Goal: Task Accomplishment & Management: Manage account settings

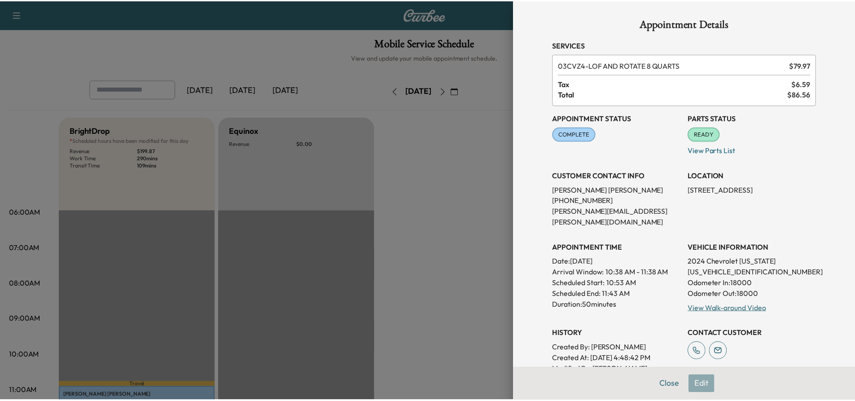
scroll to position [224, 0]
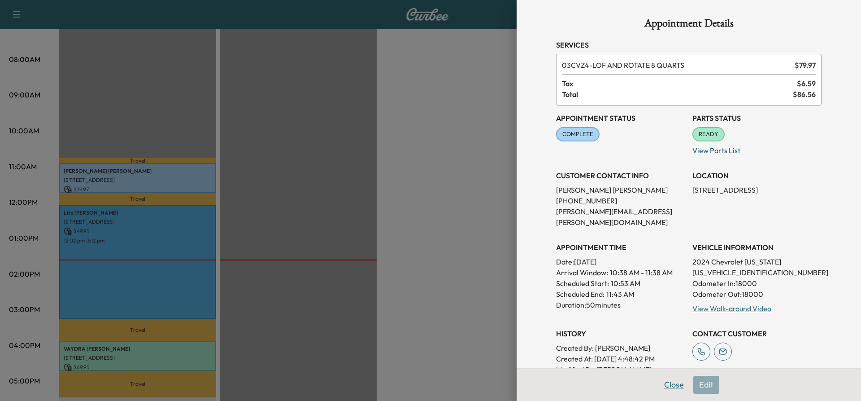
click at [664, 387] on button "Close" at bounding box center [674, 384] width 31 height 18
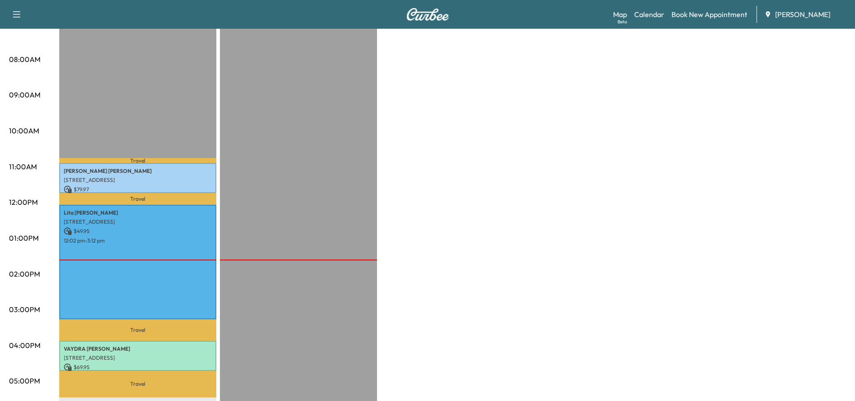
scroll to position [0, 0]
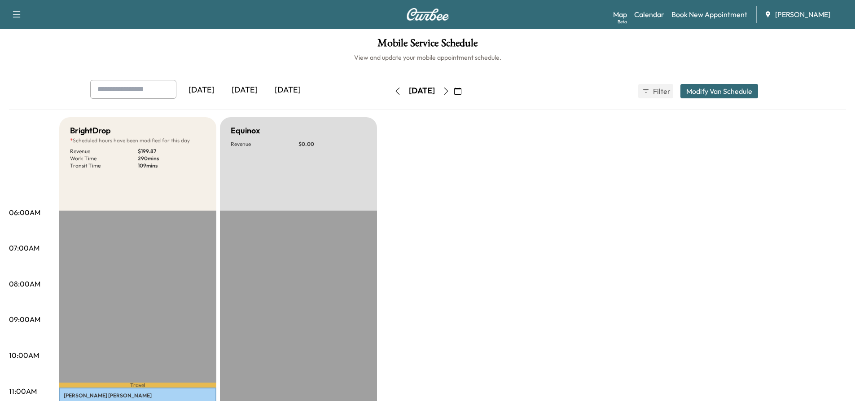
click at [449, 94] on icon "button" at bounding box center [445, 90] width 7 height 7
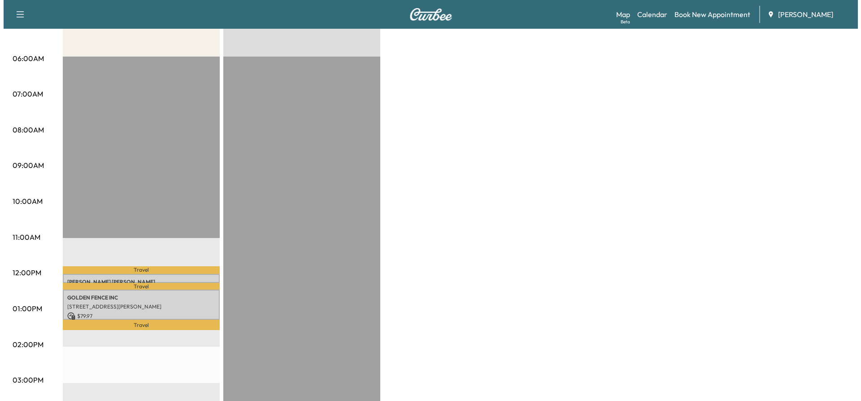
scroll to position [174, 0]
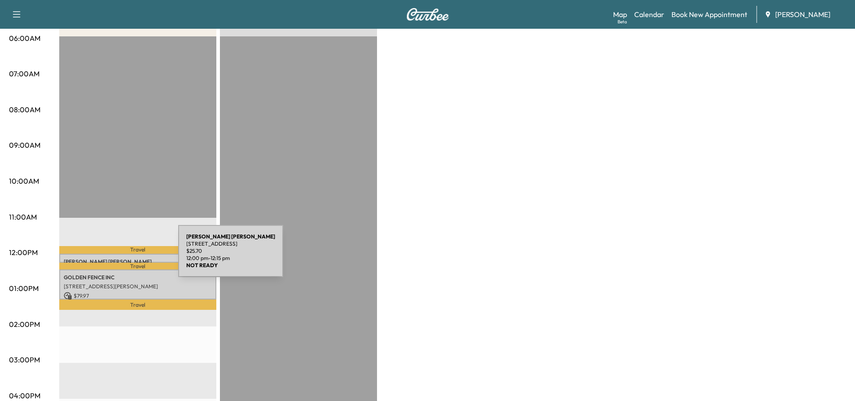
click at [111, 258] on p "[PERSON_NAME]" at bounding box center [138, 261] width 148 height 7
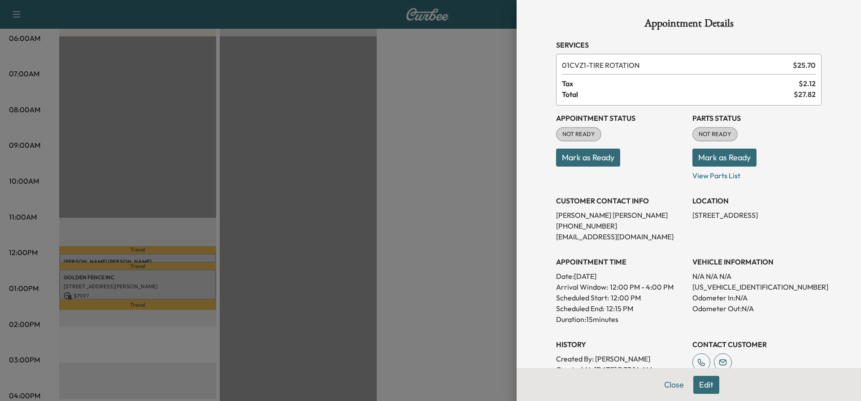
scroll to position [131, 0]
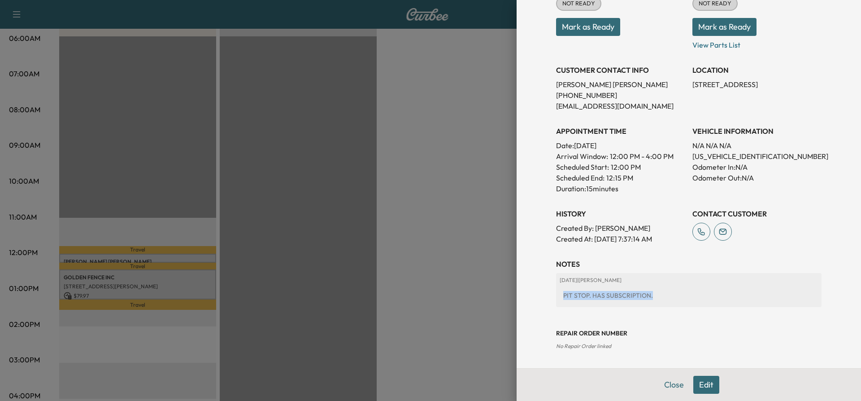
drag, startPoint x: 555, startPoint y: 296, endPoint x: 647, endPoint y: 301, distance: 91.6
click at [647, 301] on div "PIT STOP. HAS SUBSCRIPTION." at bounding box center [689, 295] width 258 height 16
click at [364, 154] on div at bounding box center [430, 200] width 861 height 401
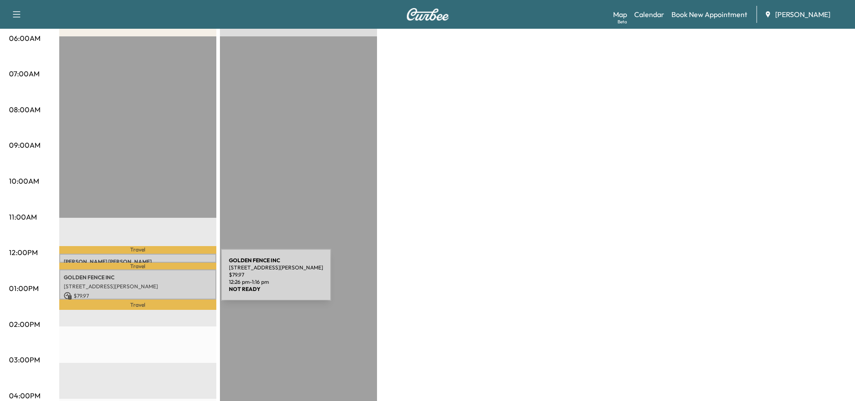
click at [153, 283] on p "[STREET_ADDRESS][PERSON_NAME]" at bounding box center [138, 286] width 148 height 7
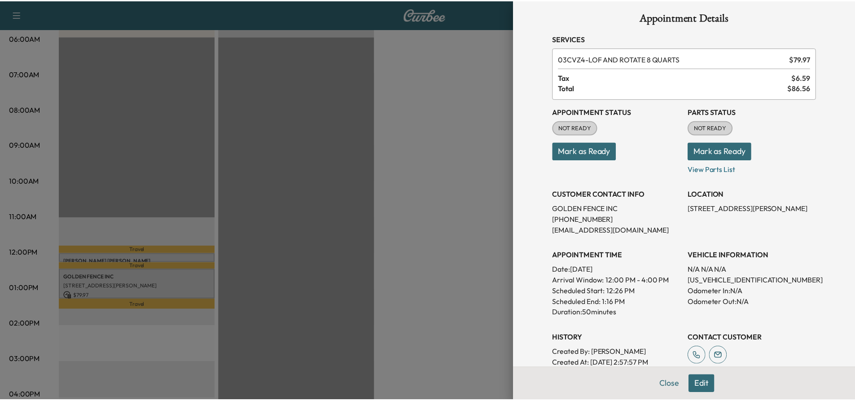
scroll to position [0, 0]
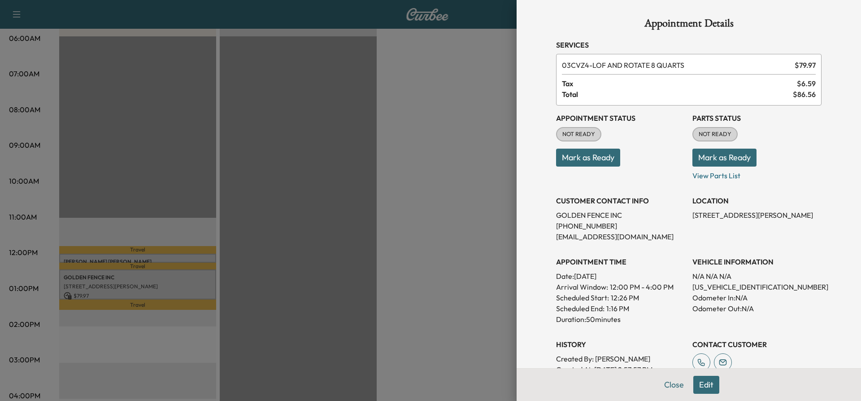
drag, startPoint x: 668, startPoint y: 385, endPoint x: 664, endPoint y: 382, distance: 5.1
click at [668, 385] on button "Close" at bounding box center [674, 384] width 31 height 18
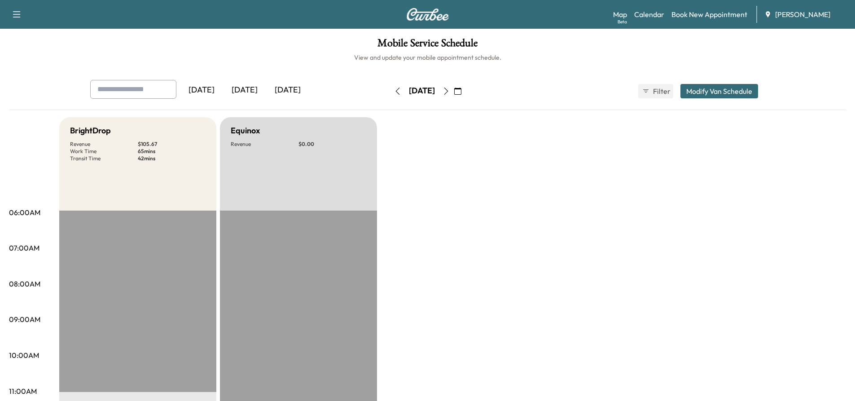
click at [449, 91] on icon "button" at bounding box center [445, 90] width 7 height 7
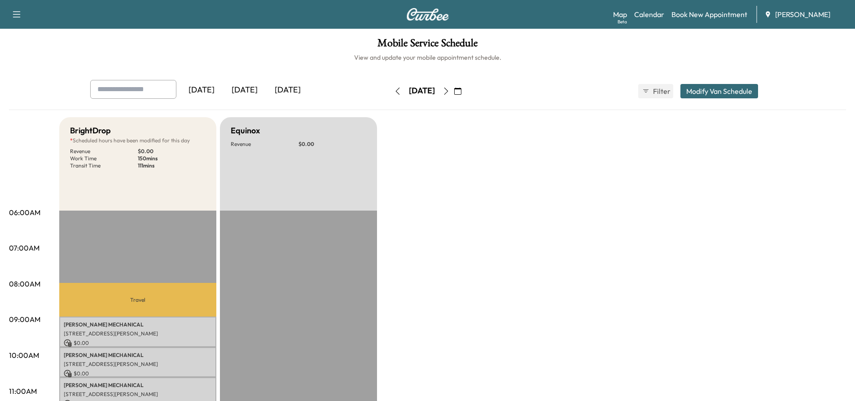
click at [394, 88] on icon "button" at bounding box center [397, 90] width 7 height 7
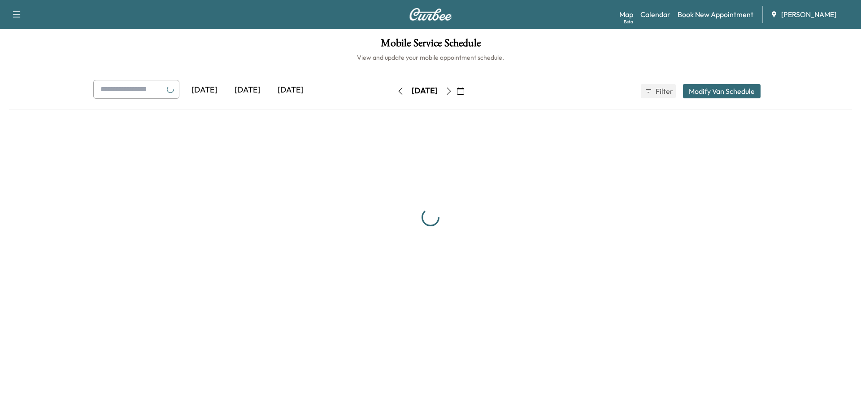
click at [397, 88] on icon "button" at bounding box center [400, 90] width 7 height 7
